Goal: Task Accomplishment & Management: Complete application form

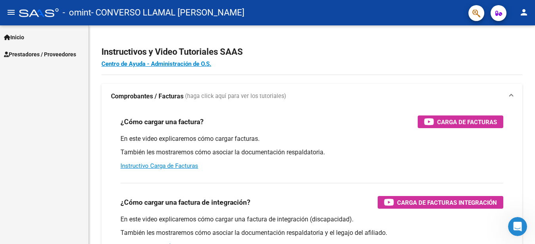
click at [67, 53] on span "Prestadores / Proveedores" at bounding box center [40, 54] width 72 height 9
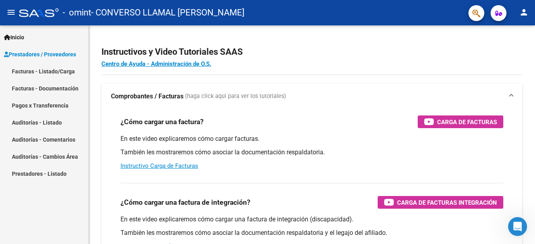
click at [68, 75] on link "Facturas - Listado/Carga" at bounding box center [44, 71] width 88 height 17
click at [67, 69] on link "Facturas - Listado/Carga" at bounding box center [44, 71] width 88 height 17
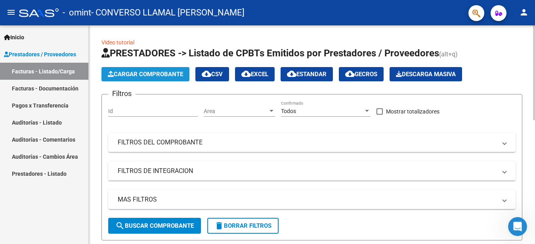
click at [180, 77] on span "Cargar Comprobante" at bounding box center [145, 74] width 75 height 7
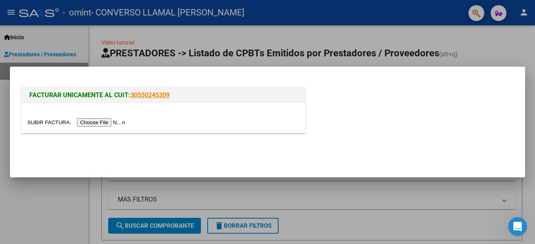
click at [83, 122] on input "file" at bounding box center [77, 122] width 100 height 8
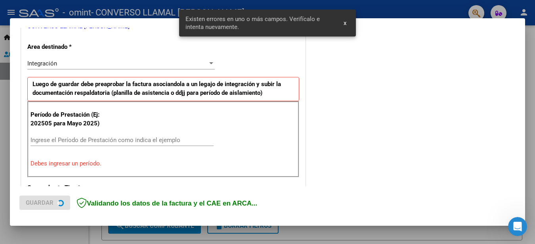
scroll to position [182, 0]
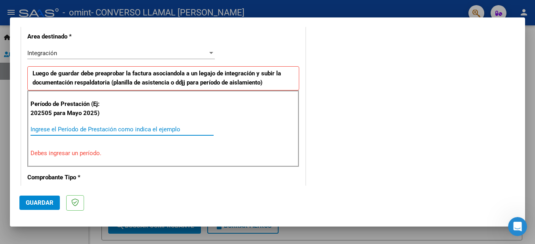
click at [110, 130] on input "Ingrese el Período de Prestación como indica el ejemplo" at bounding box center [122, 129] width 183 height 7
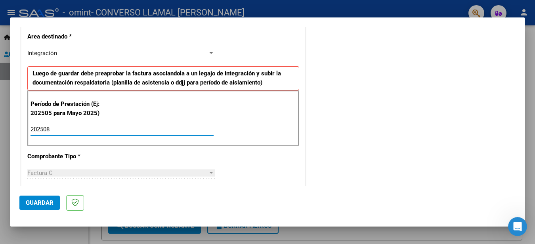
type input "202508"
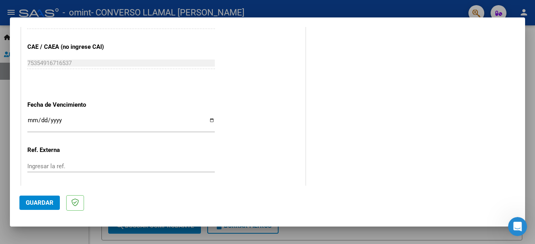
scroll to position [526, 0]
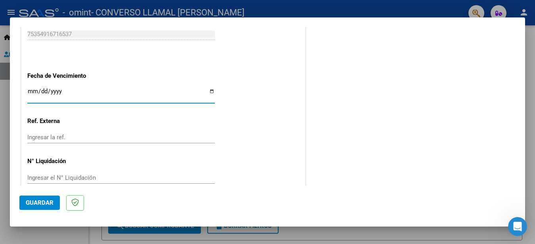
click at [209, 94] on input "Ingresar la fecha" at bounding box center [120, 94] width 187 height 13
type input "[DATE]"
click at [44, 207] on button "Guardar" at bounding box center [39, 202] width 40 height 14
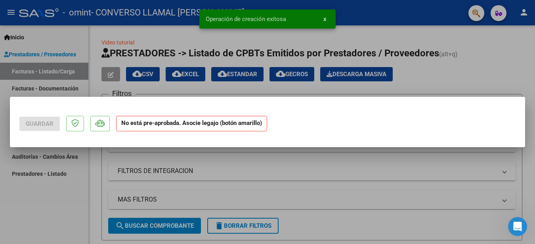
scroll to position [0, 0]
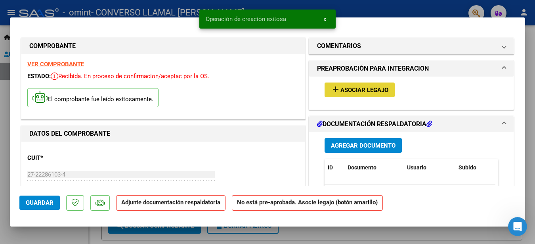
click at [349, 90] on span "Asociar Legajo" at bounding box center [364, 89] width 48 height 7
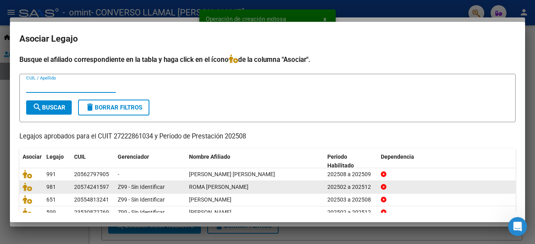
scroll to position [50, 0]
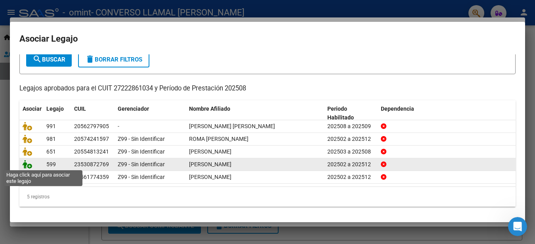
click at [27, 166] on icon at bounding box center [28, 164] width 10 height 9
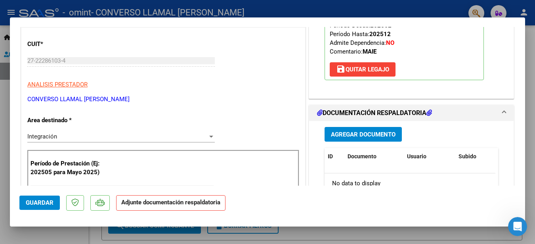
scroll to position [119, 0]
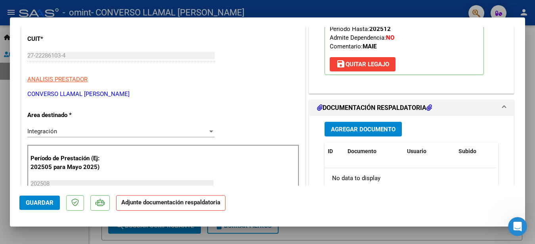
click at [361, 129] on span "Agregar Documento" at bounding box center [363, 129] width 65 height 7
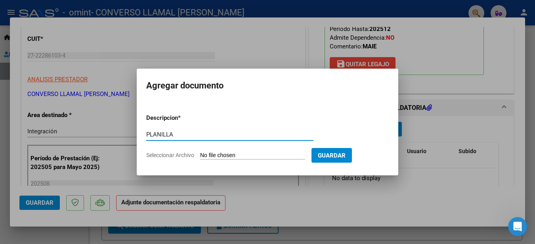
type input "PLANILLA"
click at [237, 154] on input "Seleccionar Archivo" at bounding box center [252, 156] width 105 height 8
type input "C:\fakepath\PLANILLA AGOSTO [PERSON_NAME].pdf"
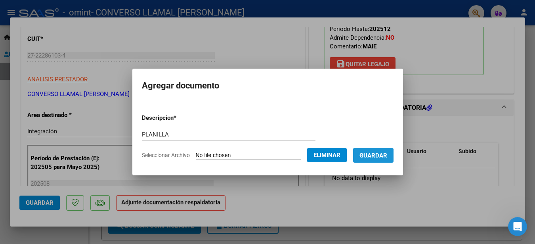
click at [374, 157] on span "Guardar" at bounding box center [373, 155] width 28 height 7
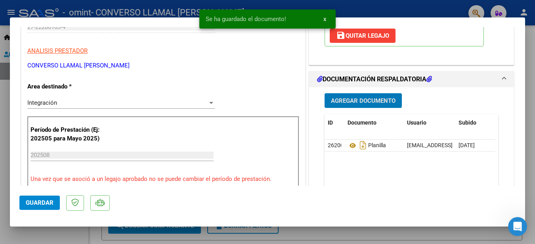
scroll to position [159, 0]
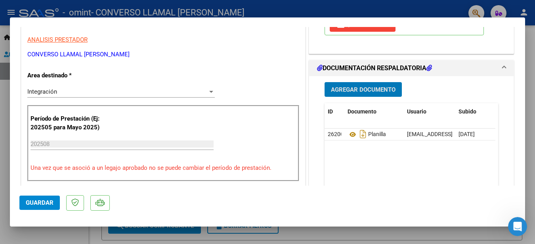
click at [43, 201] on span "Guardar" at bounding box center [40, 202] width 28 height 7
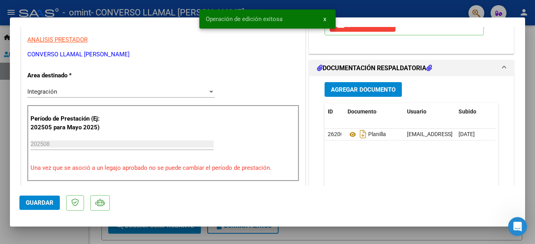
click at [2, 198] on div at bounding box center [267, 122] width 535 height 244
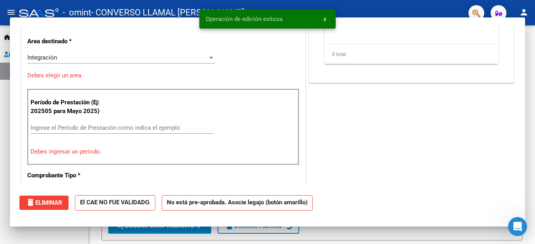
scroll to position [0, 0]
